Goal: Task Accomplishment & Management: Complete application form

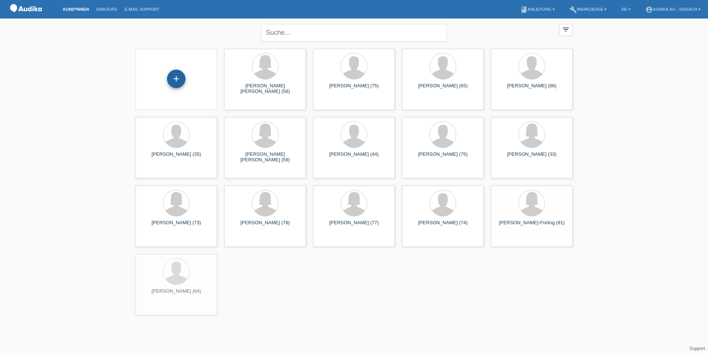
click at [183, 83] on div "+" at bounding box center [176, 79] width 19 height 19
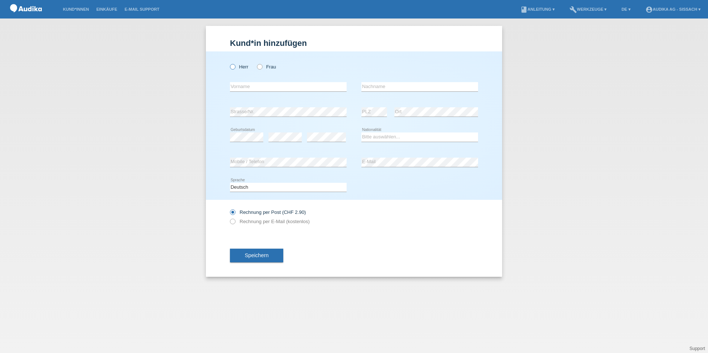
click at [229, 63] on icon at bounding box center [229, 63] width 0 height 0
click at [231, 67] on input "Herr" at bounding box center [232, 66] width 5 height 5
radio input "true"
click at [244, 90] on input "text" at bounding box center [288, 86] width 117 height 9
type input "[PERSON_NAME]"
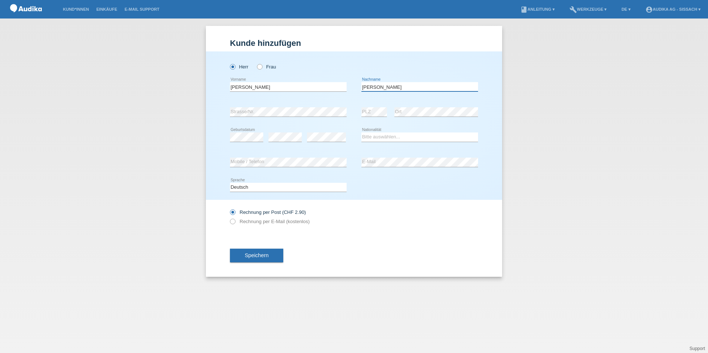
type input "[PERSON_NAME]"
click at [279, 130] on div "error" at bounding box center [285, 137] width 33 height 25
click at [373, 139] on select "Bitte auswählen... Schweiz Deutschland Liechtenstein Österreich ------------ Af…" at bounding box center [420, 137] width 117 height 9
select select "CH"
click at [362, 133] on select "Bitte auswählen... Schweiz Deutschland Liechtenstein Österreich ------------ Af…" at bounding box center [420, 137] width 117 height 9
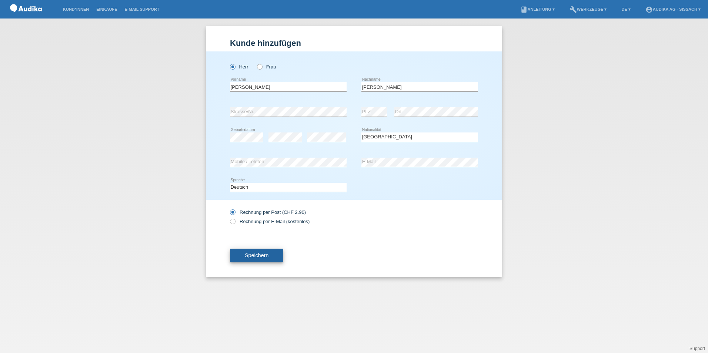
click at [259, 258] on span "Speichern" at bounding box center [257, 256] width 24 height 6
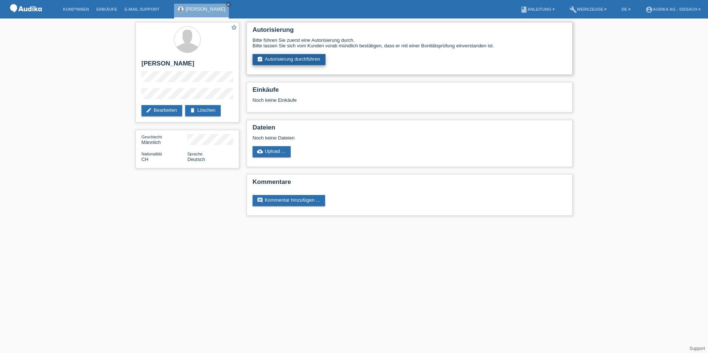
click at [304, 59] on link "assignment_turned_in Autorisierung durchführen" at bounding box center [289, 59] width 73 height 11
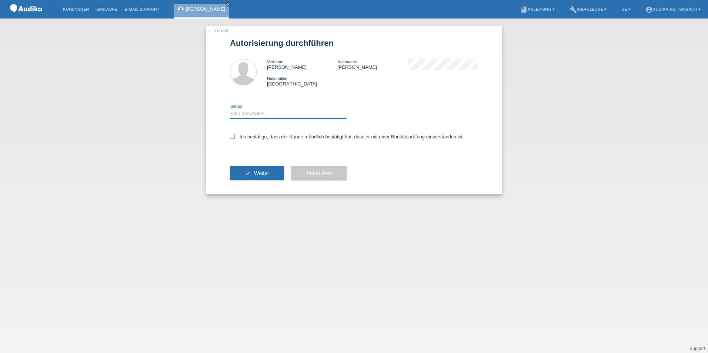
click at [252, 113] on select "Bitte auswählen CHF 1.00 - CHF 499.00 CHF 500.00 - CHF 1'999.00 CHF 2'000.00 - …" at bounding box center [288, 113] width 117 height 9
click at [304, 111] on select "Bitte auswählen CHF 1.00 - CHF 499.00 CHF 500.00 - CHF 1'999.00 CHF 2'000.00 - …" at bounding box center [288, 113] width 117 height 9
select select "3"
click at [230, 109] on select "Bitte auswählen CHF 1.00 - CHF 499.00 CHF 500.00 - CHF 1'999.00 CHF 2'000.00 - …" at bounding box center [288, 113] width 117 height 9
click at [230, 137] on icon at bounding box center [232, 136] width 5 height 5
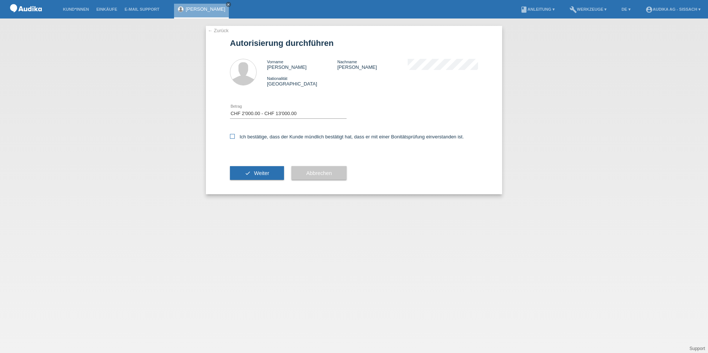
click at [230, 137] on input "Ich bestätige, dass der Kunde mündlich bestätigt hat, dass er mit einer Bonität…" at bounding box center [232, 136] width 5 height 5
checkbox input "true"
click at [268, 175] on span "Weiter" at bounding box center [261, 173] width 15 height 6
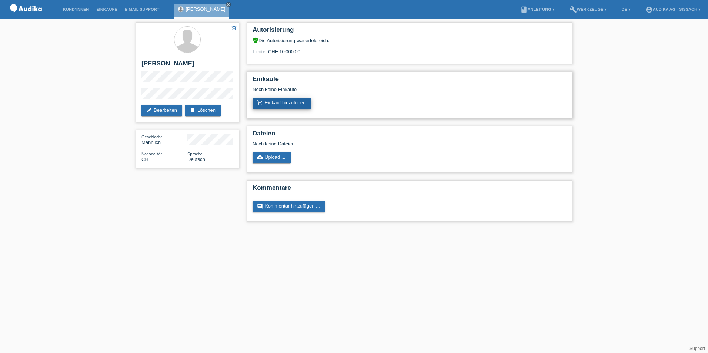
click at [296, 103] on link "add_shopping_cart Einkauf hinzufügen" at bounding box center [282, 103] width 59 height 11
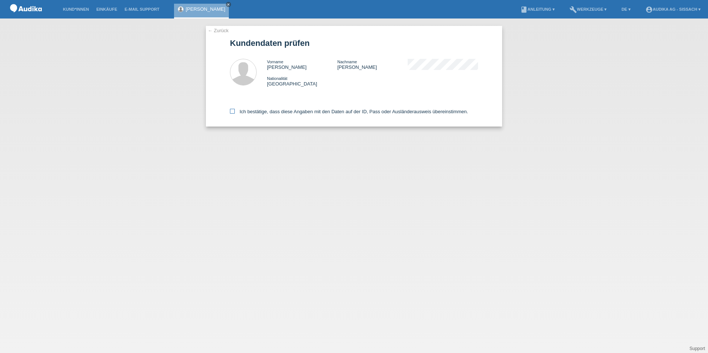
click at [232, 111] on icon at bounding box center [232, 111] width 5 height 5
click at [232, 111] on input "Ich bestätige, dass diese Angaben mit den Daten auf der ID, Pass oder Ausländer…" at bounding box center [232, 111] width 5 height 5
checkbox input "true"
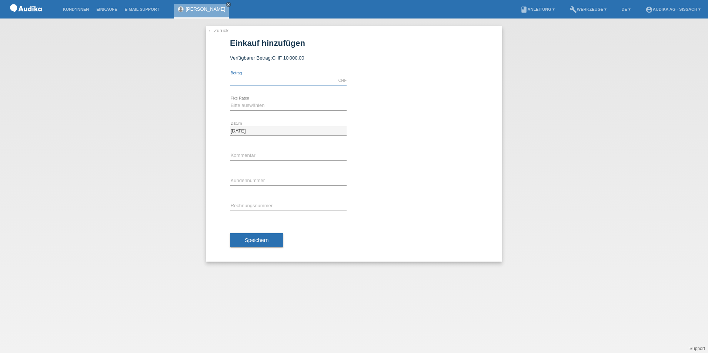
click at [257, 82] on input "text" at bounding box center [288, 80] width 117 height 9
click at [262, 77] on input "text" at bounding box center [288, 80] width 117 height 9
click at [262, 80] on input "2.00" at bounding box center [288, 80] width 117 height 9
drag, startPoint x: 258, startPoint y: 80, endPoint x: 227, endPoint y: 80, distance: 30.8
click at [227, 80] on div "← Zurück Einkauf hinzufügen Verfügbarer Betrag: CHF 10'000.00 2.00 error" at bounding box center [354, 144] width 296 height 236
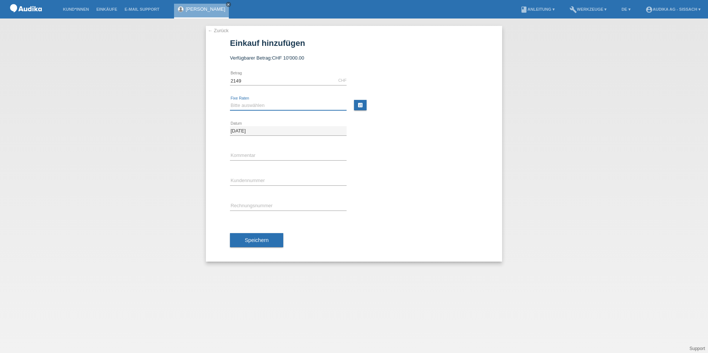
type input "2149.00"
click at [256, 101] on select "Bitte auswählen 12 Raten 24 Raten" at bounding box center [288, 105] width 117 height 9
select select "178"
click at [230, 101] on select "Bitte auswählen 12 Raten 24 Raten" at bounding box center [288, 105] width 117 height 9
click at [244, 157] on input "text" at bounding box center [288, 155] width 117 height 9
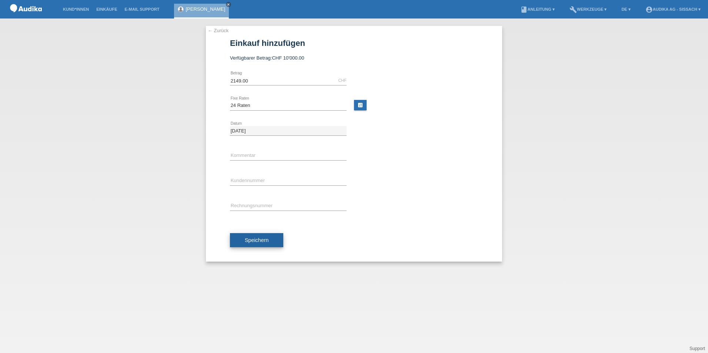
click at [269, 240] on button "Speichern" at bounding box center [256, 240] width 53 height 14
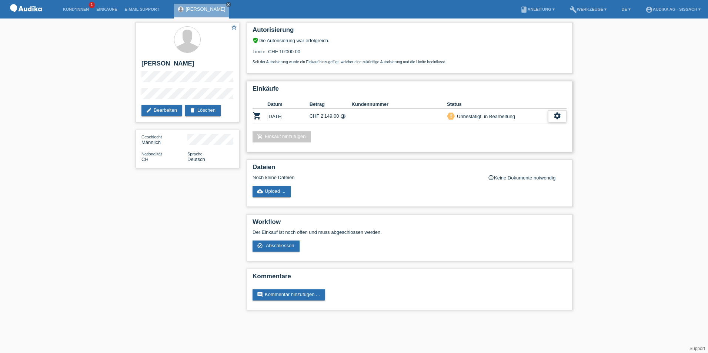
click at [556, 118] on icon "settings" at bounding box center [557, 116] width 8 height 8
click at [555, 116] on icon "settings" at bounding box center [557, 116] width 8 height 8
click at [514, 139] on span "AGB herunterladen" at bounding box center [504, 138] width 43 height 9
click at [560, 116] on icon "settings" at bounding box center [557, 116] width 8 height 8
click at [503, 150] on span "Abschliessen" at bounding box center [498, 150] width 31 height 9
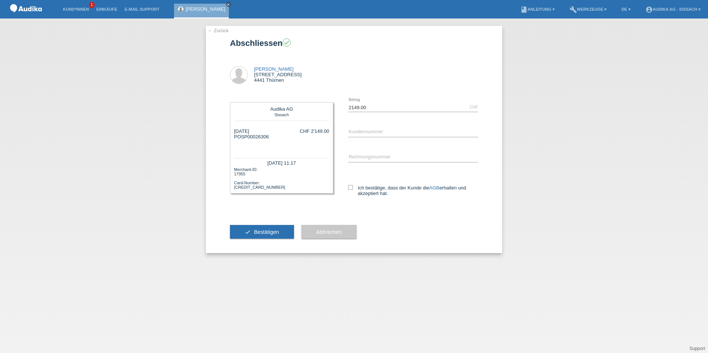
drag, startPoint x: 242, startPoint y: 135, endPoint x: 270, endPoint y: 137, distance: 28.6
click at [270, 137] on div "[DATE] POSP00026306 CHF 2'149.00" at bounding box center [281, 140] width 95 height 22
copy div "SP00026306"
click at [386, 134] on input "C" at bounding box center [413, 132] width 130 height 9
click at [368, 131] on input "C" at bounding box center [413, 132] width 130 height 9
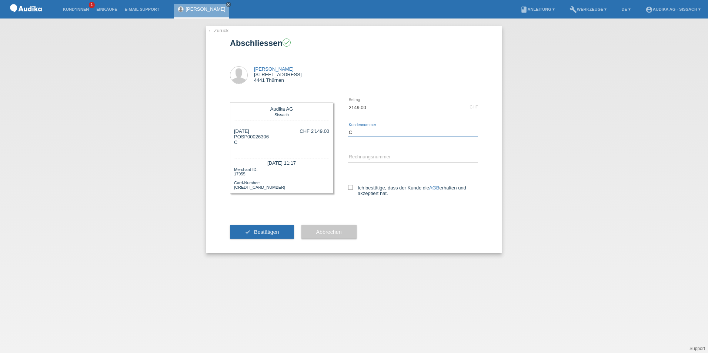
paste input "14584403"
type input "C14584403"
click at [372, 156] on input "SOI" at bounding box center [413, 157] width 130 height 9
click at [363, 157] on input "SOI" at bounding box center [413, 157] width 130 height 9
paste input "000346375"
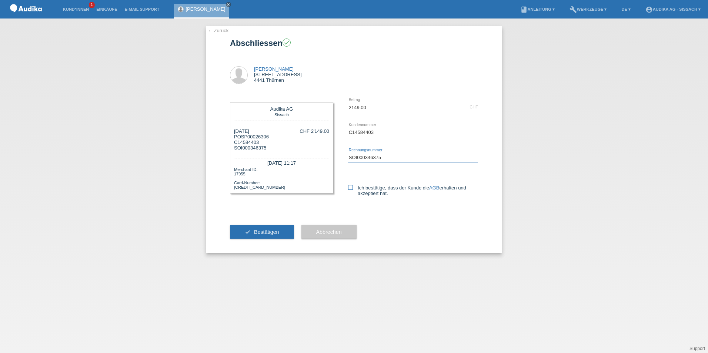
type input "SOI000346375"
click at [352, 189] on icon at bounding box center [350, 187] width 5 height 5
click at [352, 189] on input "Ich bestätige, dass der Kunde die AGB erhalten und akzeptiert hat." at bounding box center [350, 187] width 5 height 5
checkbox input "true"
click at [279, 233] on span "Bestätigen" at bounding box center [266, 232] width 25 height 6
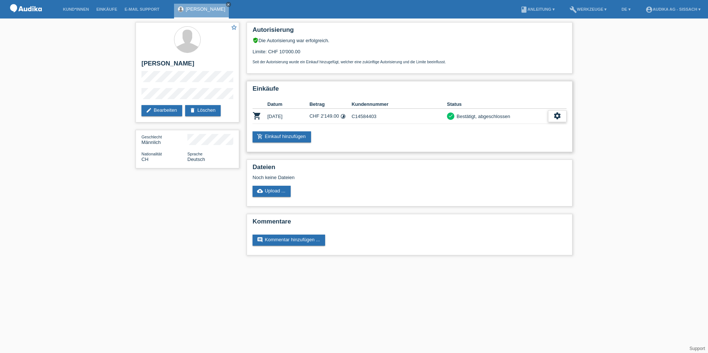
click at [556, 116] on icon "settings" at bounding box center [557, 116] width 8 height 8
click at [502, 140] on span "AGB herunterladen" at bounding box center [499, 138] width 43 height 9
click at [557, 117] on icon "settings" at bounding box center [557, 116] width 8 height 8
click at [529, 151] on span "Finanzierungsdetails herunterladen" at bounding box center [516, 150] width 77 height 9
click at [33, 11] on img at bounding box center [25, 9] width 37 height 19
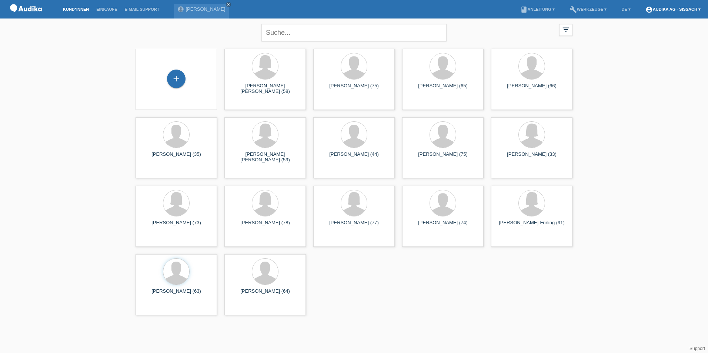
click at [693, 9] on link "account_circle Audika AG - Sissach ▾" at bounding box center [673, 9] width 63 height 4
click at [638, 34] on div "Audika AG - Sissach [EMAIL_ADDRESS][DOMAIN_NAME] Logout" at bounding box center [669, 34] width 78 height 47
click at [640, 50] on link "Logout" at bounding box center [642, 53] width 15 height 6
